Goal: Entertainment & Leisure: Consume media (video, audio)

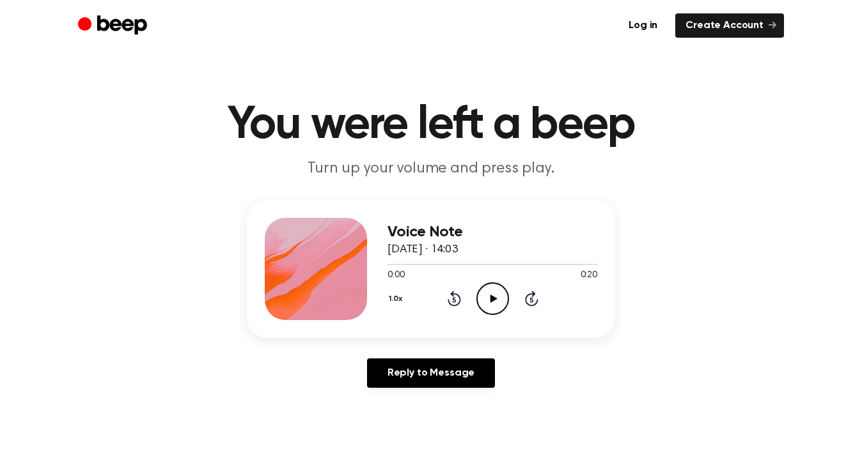
click at [485, 302] on icon "Play Audio" at bounding box center [492, 299] width 33 height 33
click at [485, 301] on icon "Play Audio" at bounding box center [492, 299] width 33 height 33
click at [490, 300] on icon at bounding box center [493, 299] width 7 height 8
click at [497, 309] on icon "Play Audio" at bounding box center [492, 299] width 33 height 33
click at [491, 293] on icon "Play Audio" at bounding box center [492, 299] width 33 height 33
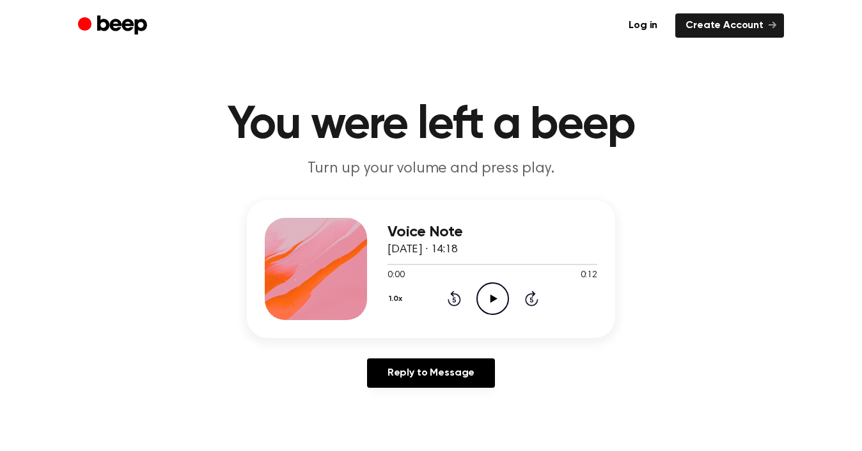
click at [486, 306] on icon "Play Audio" at bounding box center [492, 299] width 33 height 33
click at [485, 312] on circle at bounding box center [492, 298] width 31 height 31
click at [490, 286] on icon "Play Audio" at bounding box center [492, 299] width 33 height 33
click at [489, 293] on icon "Play Audio" at bounding box center [492, 299] width 33 height 33
click at [389, 264] on div at bounding box center [402, 264] width 31 height 1
